Goal: Register for event/course

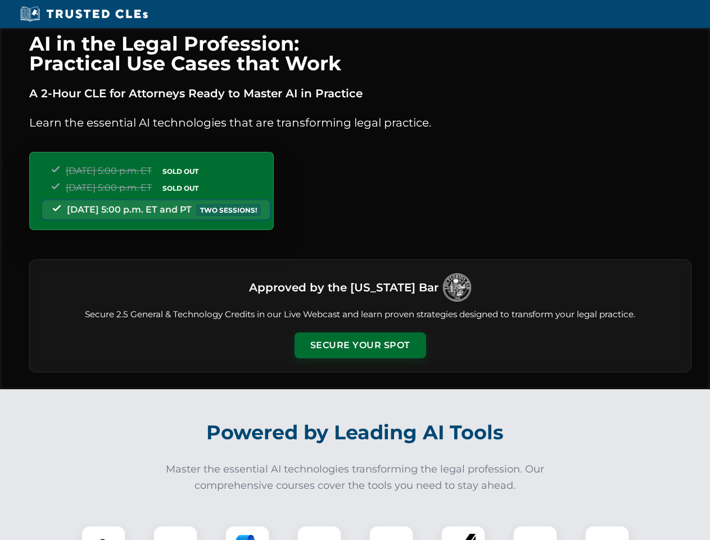
click at [360, 345] on button "Secure Your Spot" at bounding box center [361, 345] width 132 height 26
click at [103, 532] on img at bounding box center [103, 547] width 33 height 33
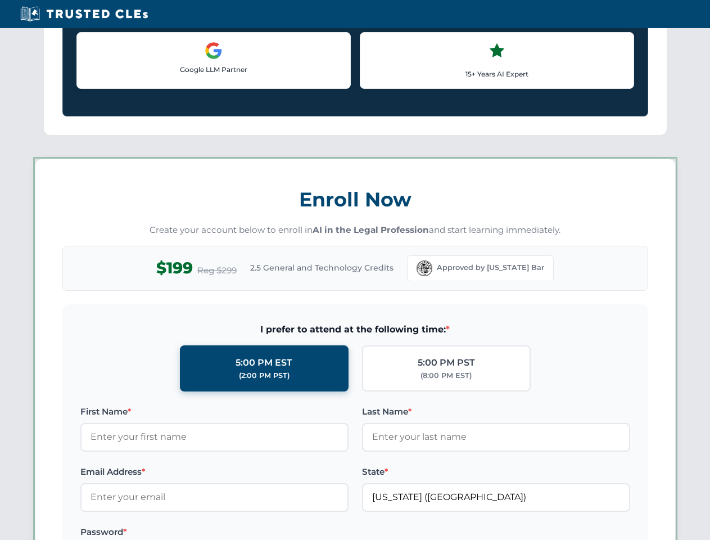
click at [247, 532] on label "Password *" at bounding box center [214, 531] width 268 height 13
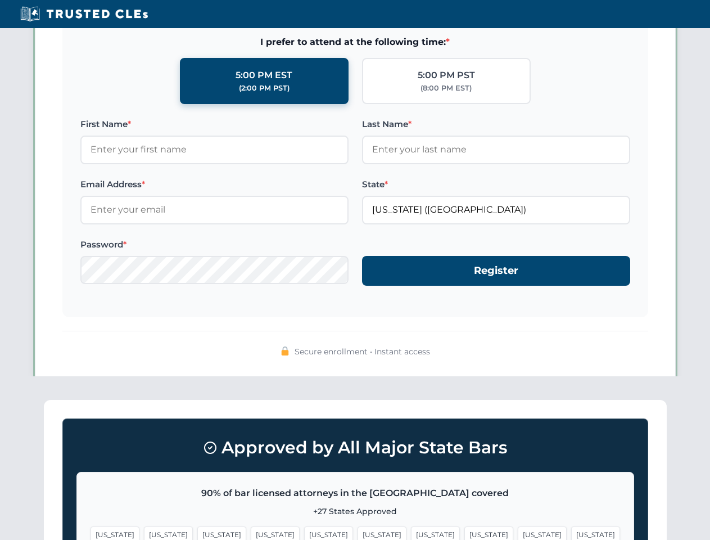
click at [518, 532] on span "[US_STATE]" at bounding box center [542, 534] width 49 height 16
